Goal: Information Seeking & Learning: Learn about a topic

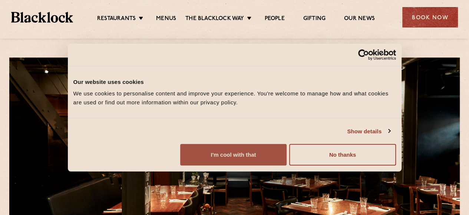
click at [287, 164] on button "I'm cool with that" at bounding box center [233, 155] width 106 height 22
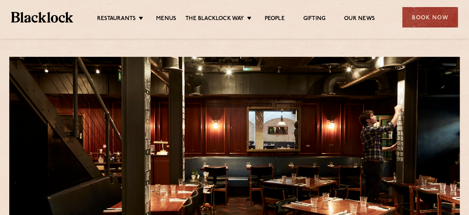
scroll to position [0, 0]
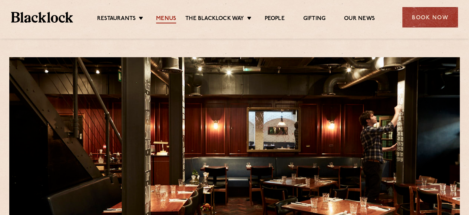
click at [163, 17] on link "Menus" at bounding box center [166, 19] width 20 height 8
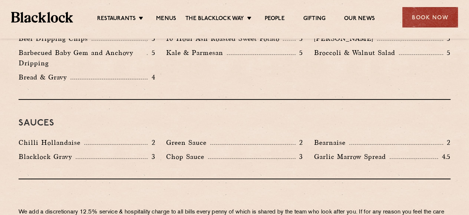
scroll to position [1181, 0]
click at [270, 138] on div "Green Sauce 2" at bounding box center [234, 143] width 137 height 10
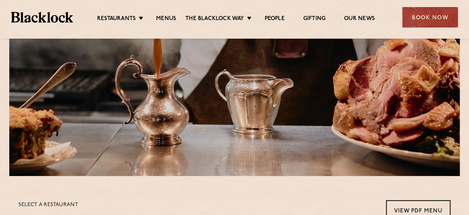
scroll to position [0, 0]
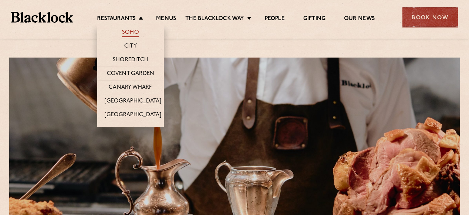
click at [131, 33] on link "Soho" at bounding box center [130, 33] width 17 height 8
